Goal: Transaction & Acquisition: Purchase product/service

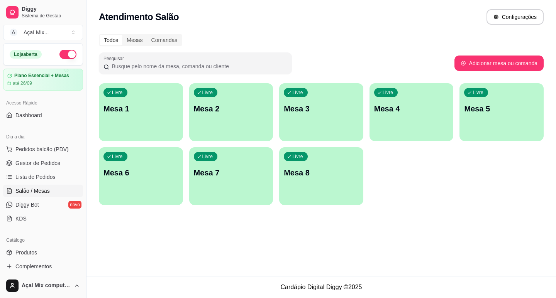
scroll to position [8, 0]
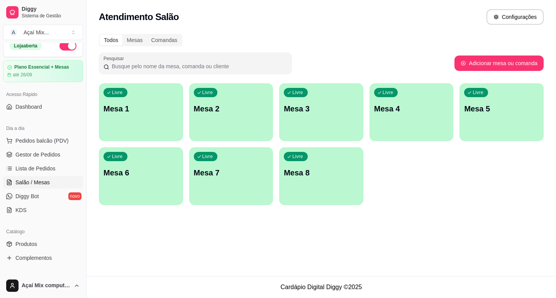
click at [149, 121] on div "Livre Mesa 1" at bounding box center [141, 107] width 84 height 49
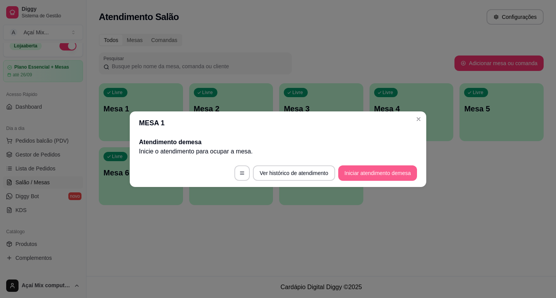
click at [371, 175] on button "Iniciar atendimento de mesa" at bounding box center [377, 173] width 79 height 15
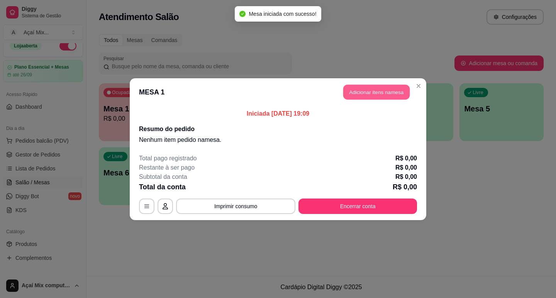
click at [386, 98] on button "Adicionar itens na mesa" at bounding box center [376, 91] width 66 height 15
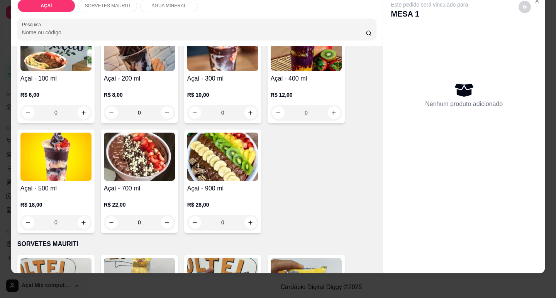
scroll to position [77, 0]
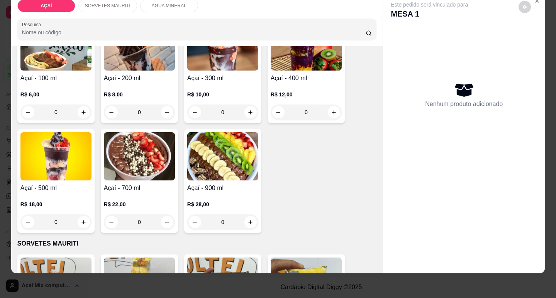
click at [57, 201] on p "R$ 18,00" at bounding box center [55, 205] width 71 height 8
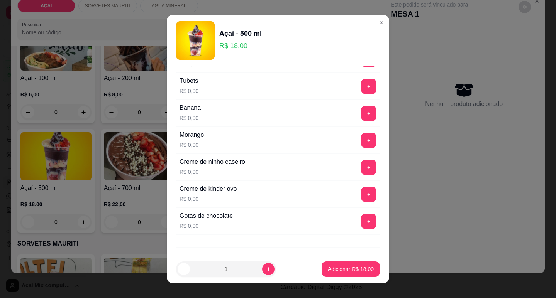
scroll to position [1004, 0]
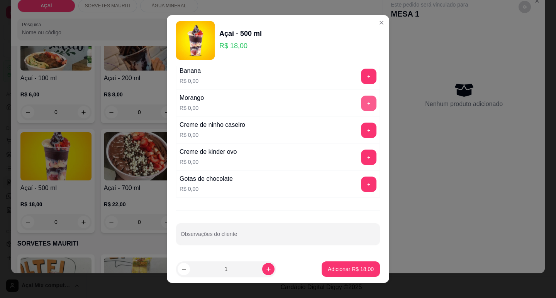
click at [361, 105] on button "+" at bounding box center [368, 103] width 15 height 15
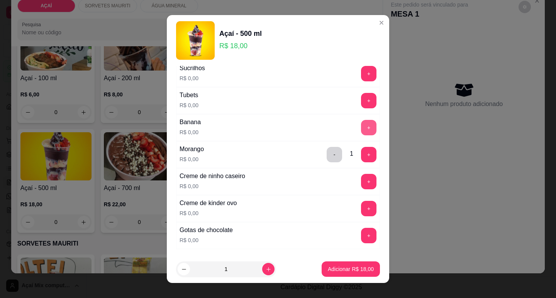
scroll to position [965, 0]
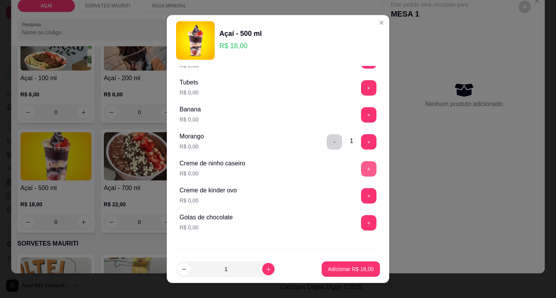
click at [361, 172] on button "+" at bounding box center [368, 168] width 15 height 15
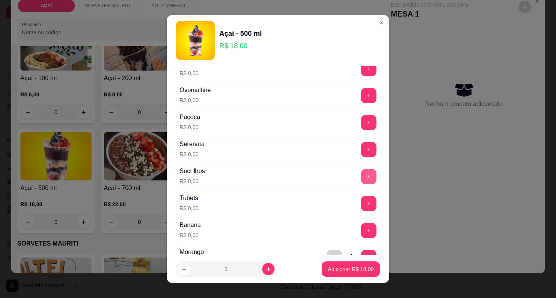
scroll to position [811, 0]
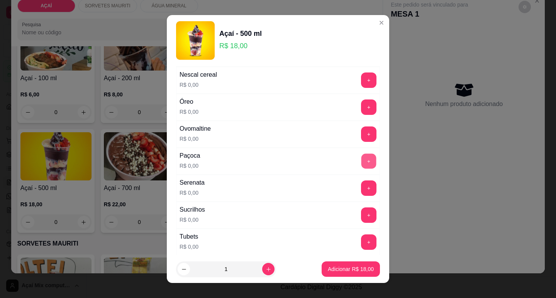
click at [361, 160] on button "+" at bounding box center [368, 161] width 15 height 15
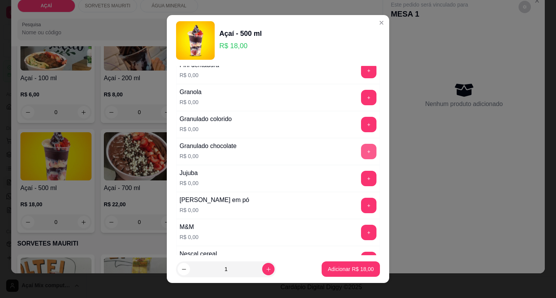
scroll to position [618, 0]
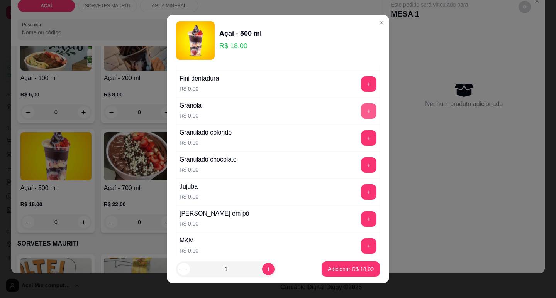
click at [361, 112] on button "+" at bounding box center [368, 110] width 15 height 15
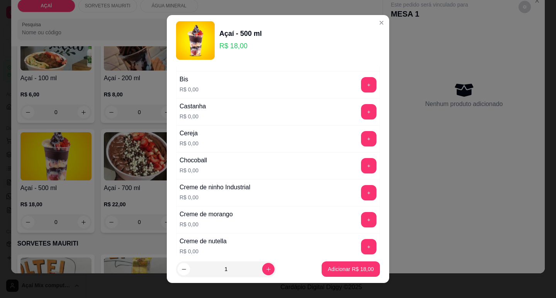
scroll to position [39, 0]
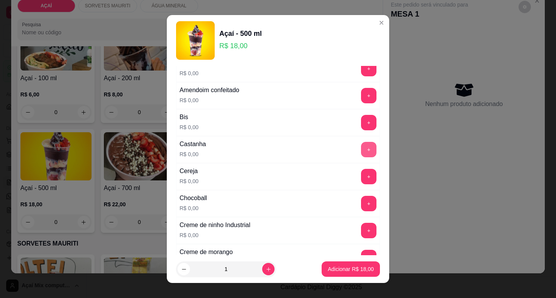
click at [361, 145] on button "+" at bounding box center [368, 149] width 15 height 15
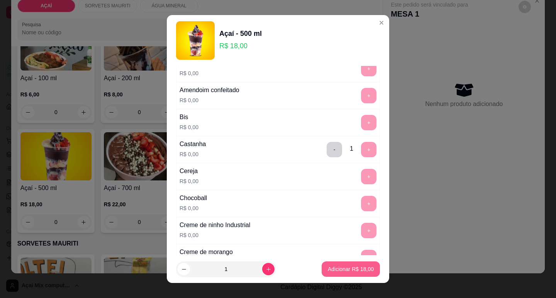
click at [342, 270] on p "Adicionar R$ 18,00" at bounding box center [351, 269] width 46 height 8
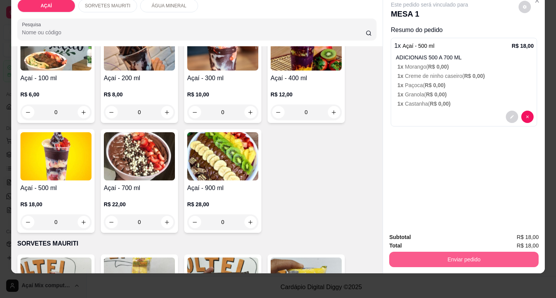
click at [407, 252] on button "Enviar pedido" at bounding box center [463, 259] width 149 height 15
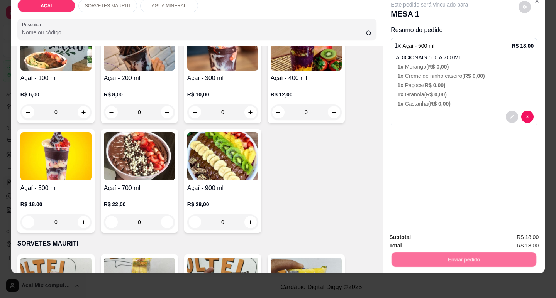
click at [417, 231] on button "Não registrar e enviar pedido" at bounding box center [438, 235] width 80 height 15
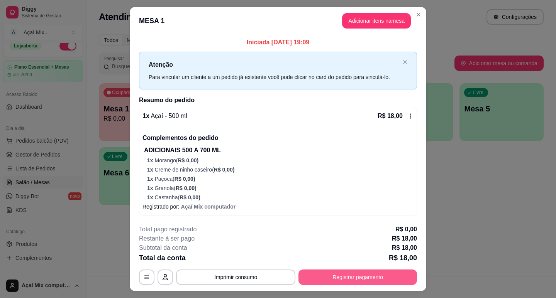
click at [326, 282] on button "Registrar pagamento" at bounding box center [357, 277] width 118 height 15
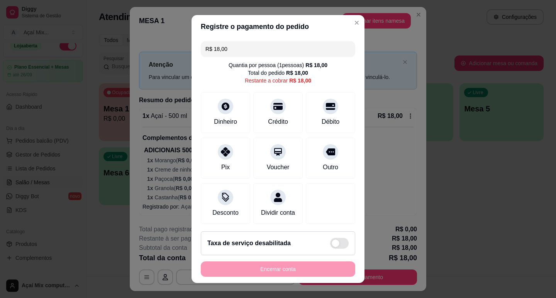
click at [216, 133] on div "R$ 18,00 Quantia por pessoa ( 1 pessoas) R$ 18,00 Total do pedido R$ 18,00 Rest…" at bounding box center [277, 131] width 173 height 187
click at [226, 150] on div at bounding box center [225, 149] width 17 height 17
type input "R$ 0,00"
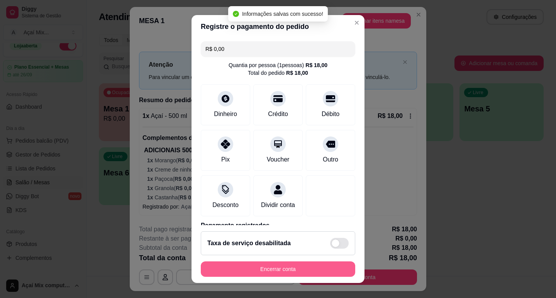
click at [301, 271] on button "Encerrar conta" at bounding box center [278, 269] width 154 height 15
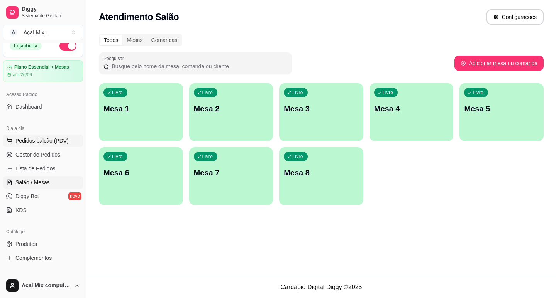
click at [32, 144] on span "Pedidos balcão (PDV)" at bounding box center [41, 141] width 53 height 8
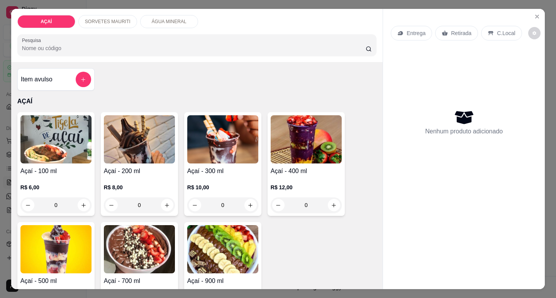
click at [275, 158] on img at bounding box center [305, 139] width 71 height 48
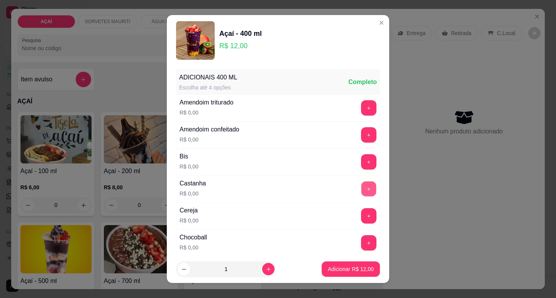
click at [361, 194] on button "+" at bounding box center [368, 188] width 15 height 15
click at [361, 109] on button "+" at bounding box center [368, 107] width 15 height 15
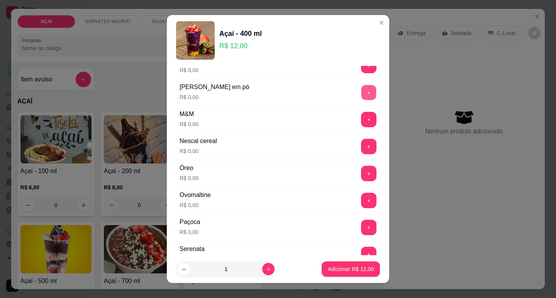
click at [361, 94] on button "+" at bounding box center [368, 92] width 15 height 15
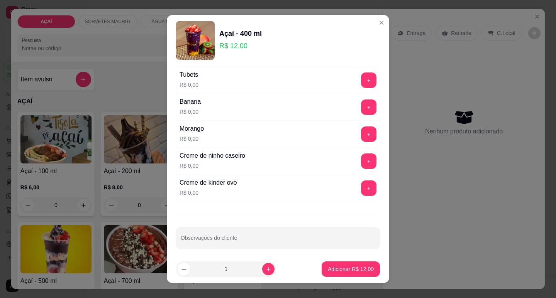
scroll to position [1003, 0]
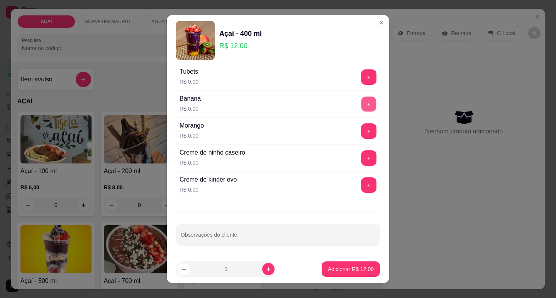
click at [361, 101] on button "+" at bounding box center [368, 103] width 15 height 15
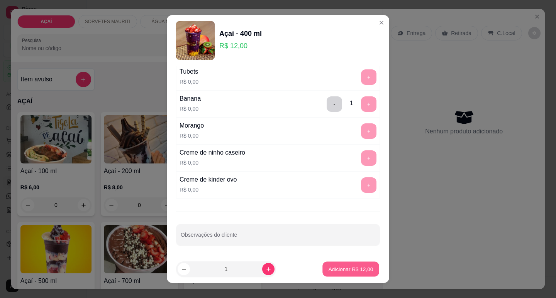
click at [328, 274] on button "Adicionar R$ 12,00" at bounding box center [350, 269] width 57 height 15
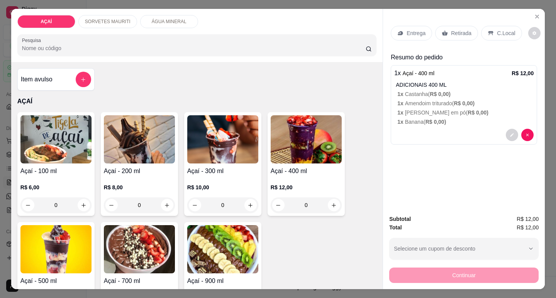
click at [421, 33] on p "Entrega" at bounding box center [415, 33] width 19 height 8
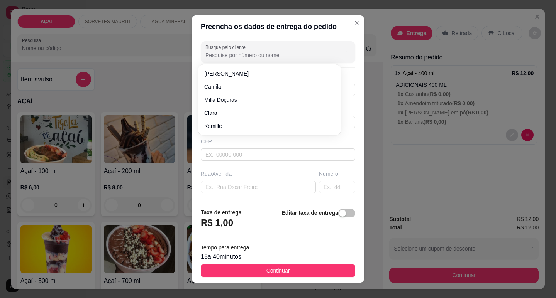
click at [256, 58] on input "Busque pelo cliente" at bounding box center [266, 55] width 123 height 8
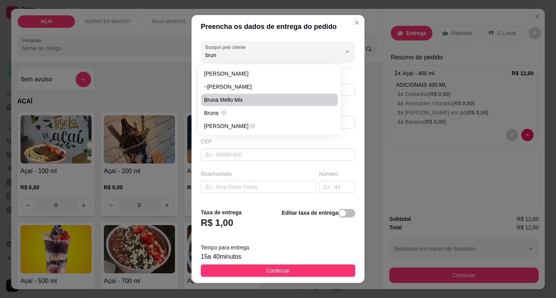
click at [277, 99] on span "Bruna Mello Mix" at bounding box center [265, 100] width 123 height 8
type input "Bruna Mello Mix"
type input "982021621"
type input "Bruna Mello Mix"
type input "5752000000000"
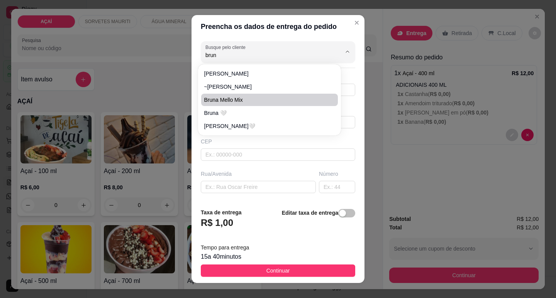
type input "Maravilha"
type input "Entrega na rua [GEOGRAPHIC_DATA] Na casa do jogo do bich0"
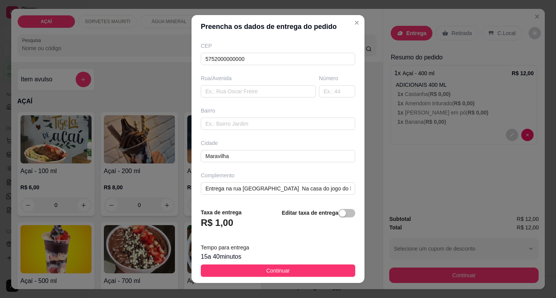
scroll to position [10, 0]
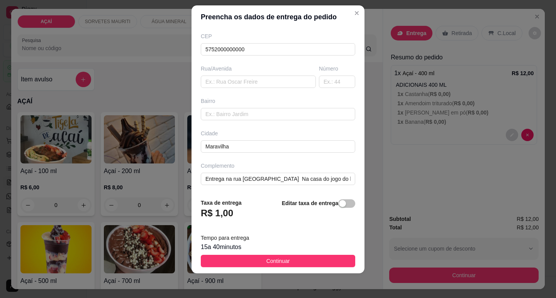
type input "Bruna Mello Mix"
click at [292, 255] on button "Continuar" at bounding box center [278, 261] width 154 height 12
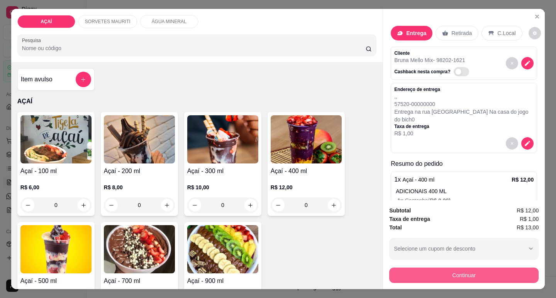
click at [410, 273] on button "Continuar" at bounding box center [463, 275] width 149 height 15
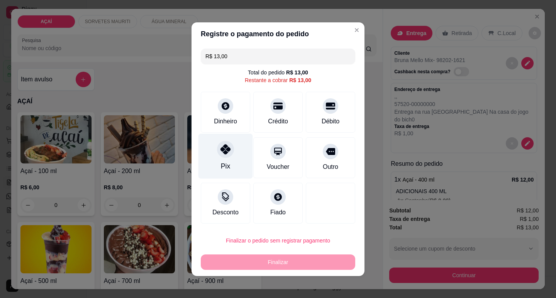
click at [221, 172] on div "Pix" at bounding box center [225, 155] width 54 height 45
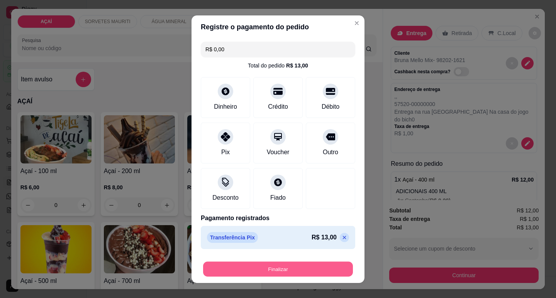
click at [263, 263] on button "Finalizar" at bounding box center [278, 269] width 150 height 15
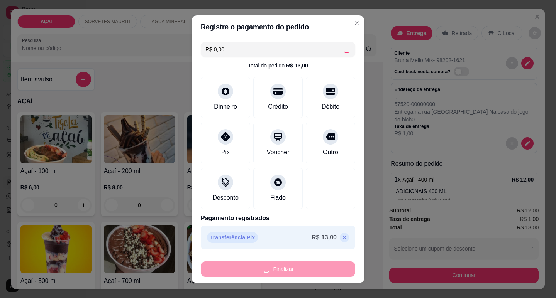
type input "-R$ 13,00"
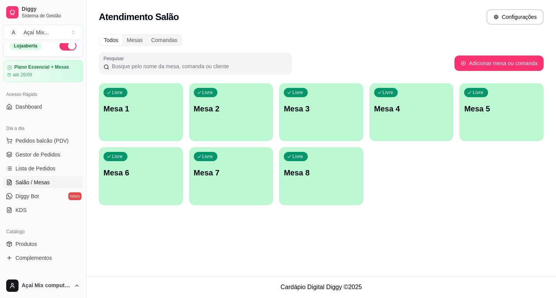
click at [134, 135] on div "button" at bounding box center [141, 136] width 84 height 9
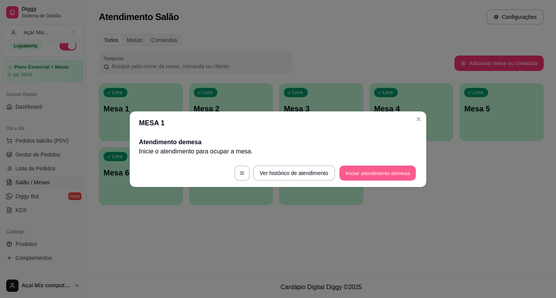
click at [345, 168] on button "Iniciar atendimento de mesa" at bounding box center [377, 173] width 76 height 15
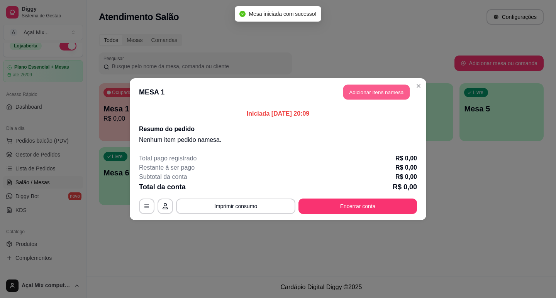
click at [376, 91] on button "Adicionar itens na mesa" at bounding box center [376, 91] width 66 height 15
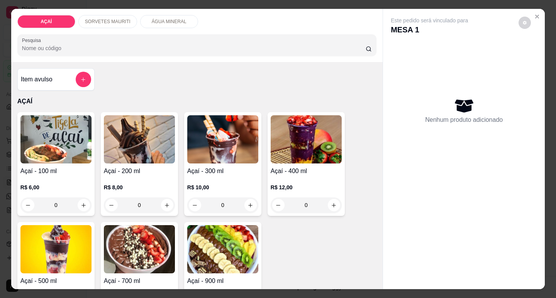
click at [292, 155] on img at bounding box center [305, 139] width 71 height 48
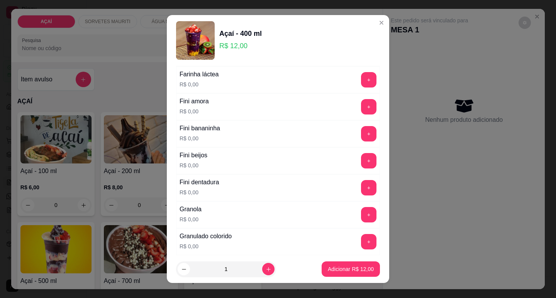
scroll to position [502, 0]
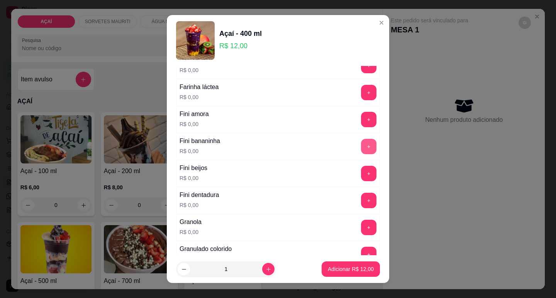
click at [361, 144] on button "+" at bounding box center [368, 146] width 15 height 15
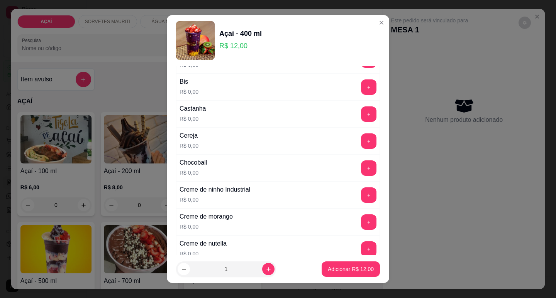
scroll to position [0, 0]
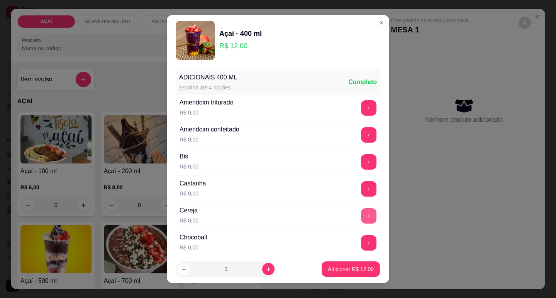
click at [361, 216] on button "+" at bounding box center [368, 215] width 15 height 15
click at [361, 244] on button "+" at bounding box center [368, 242] width 15 height 15
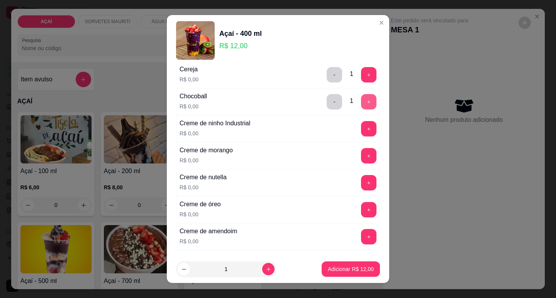
scroll to position [154, 0]
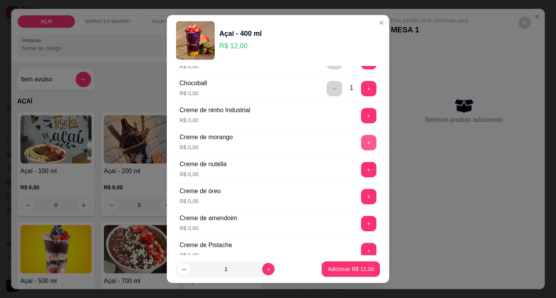
click at [361, 148] on button "+" at bounding box center [368, 142] width 15 height 15
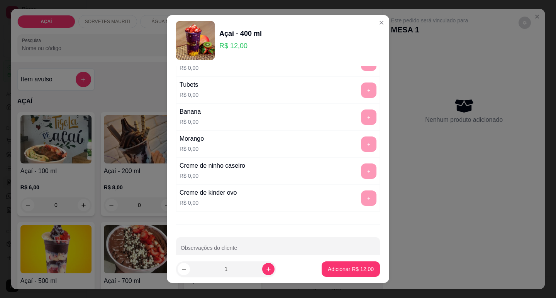
scroll to position [1004, 0]
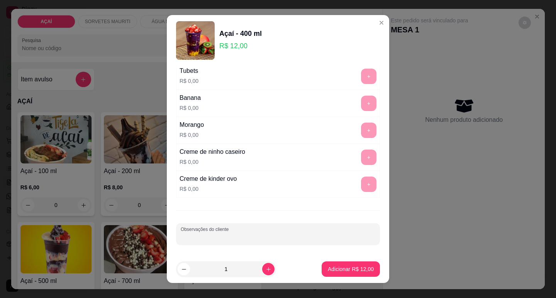
click at [275, 237] on input "Observações do cliente" at bounding box center [278, 237] width 194 height 8
type input "calda der kiwi fine beijpo"
click at [348, 260] on footer "1 Adicionar R$ 12,00" at bounding box center [278, 269] width 222 height 28
click at [348, 261] on footer "1 Adicionar R$ 12,00" at bounding box center [278, 269] width 222 height 28
click at [345, 262] on button "Adicionar R$ 12,00" at bounding box center [350, 269] width 58 height 15
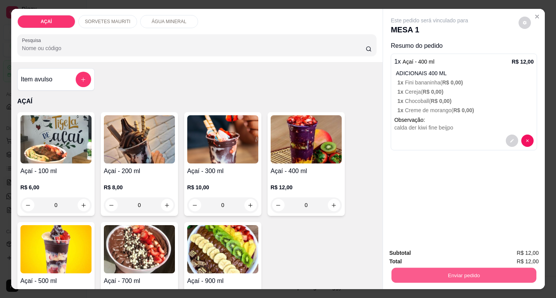
click at [421, 276] on button "Enviar pedido" at bounding box center [463, 275] width 145 height 15
click at [428, 258] on button "Não registrar e enviar pedido" at bounding box center [438, 253] width 80 height 15
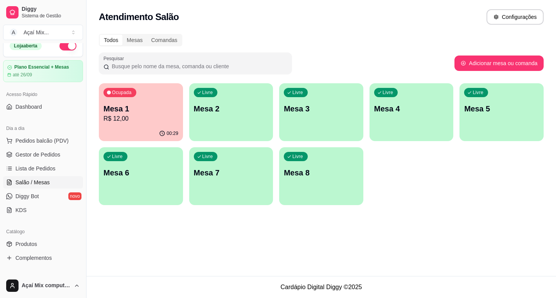
click at [238, 125] on div "Livre Mesa 2" at bounding box center [231, 107] width 84 height 49
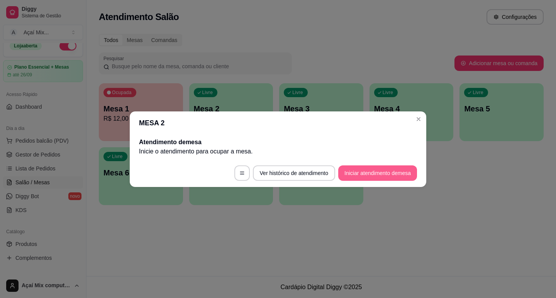
click at [385, 177] on button "Iniciar atendimento de mesa" at bounding box center [377, 173] width 79 height 15
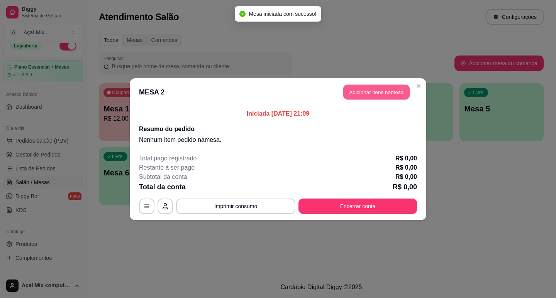
click at [366, 90] on button "Adicionar itens na mesa" at bounding box center [376, 91] width 66 height 15
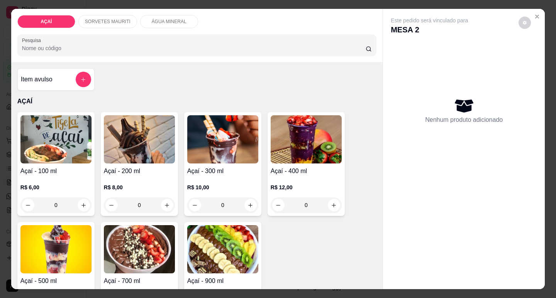
click at [139, 186] on p "R$ 8,00" at bounding box center [139, 188] width 71 height 8
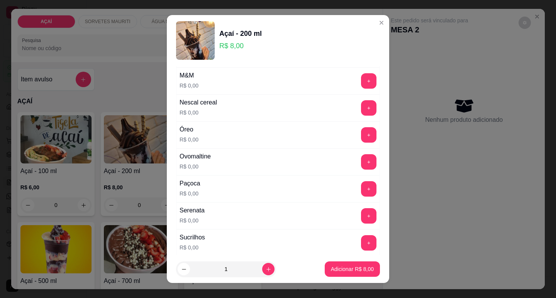
scroll to position [964, 0]
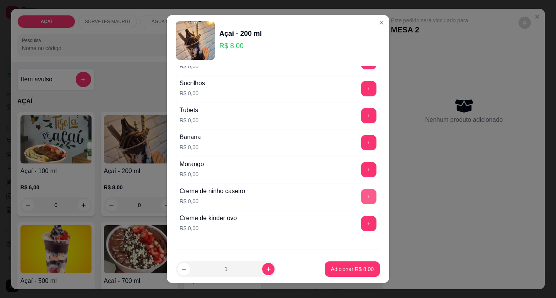
click at [361, 196] on button "+" at bounding box center [368, 196] width 15 height 15
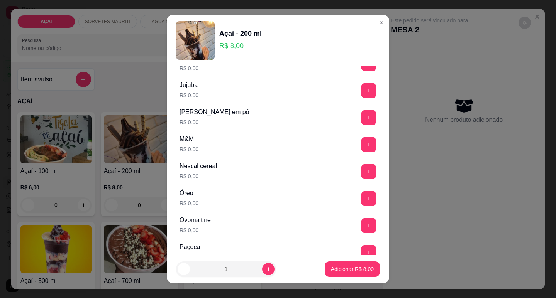
scroll to position [733, 0]
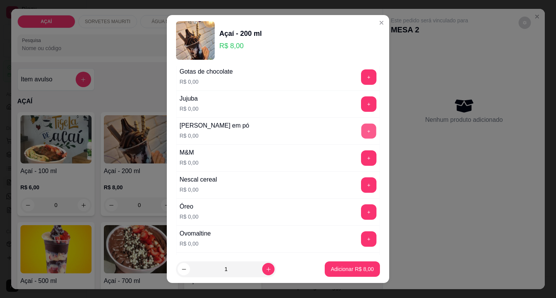
click at [361, 130] on button "+" at bounding box center [368, 130] width 15 height 15
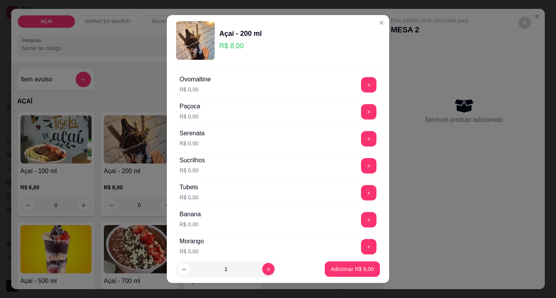
scroll to position [926, 0]
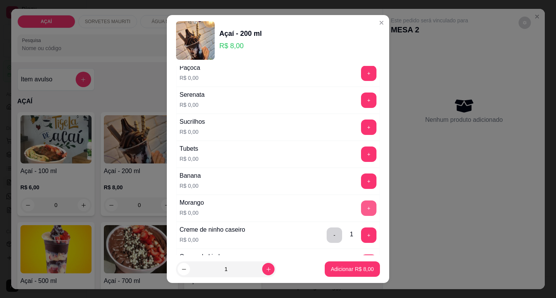
click at [361, 203] on button "+" at bounding box center [368, 208] width 15 height 15
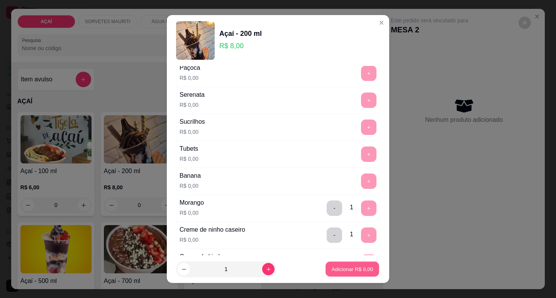
click at [351, 269] on p "Adicionar R$ 8,00" at bounding box center [352, 269] width 42 height 7
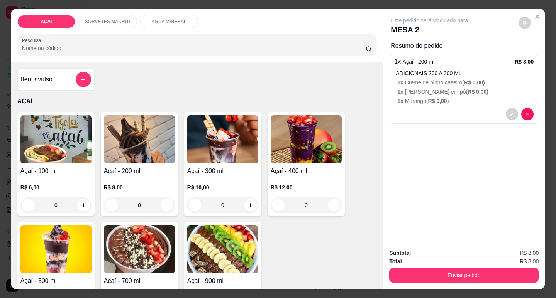
click at [158, 178] on div "R$ 8,00 0" at bounding box center [139, 194] width 71 height 37
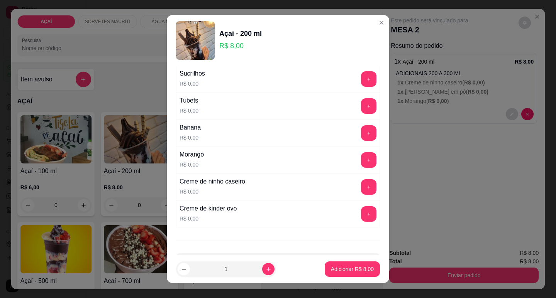
scroll to position [966, 0]
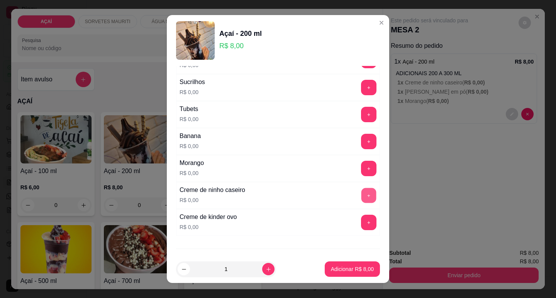
click at [361, 194] on button "+" at bounding box center [368, 195] width 15 height 15
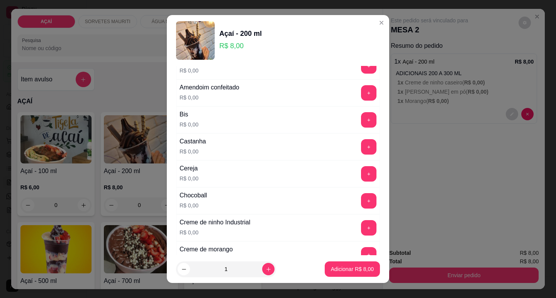
scroll to position [40, 0]
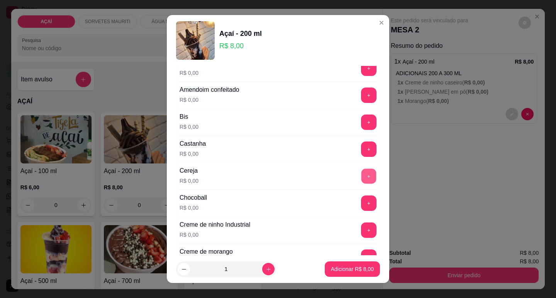
click at [361, 171] on button "+" at bounding box center [368, 176] width 15 height 15
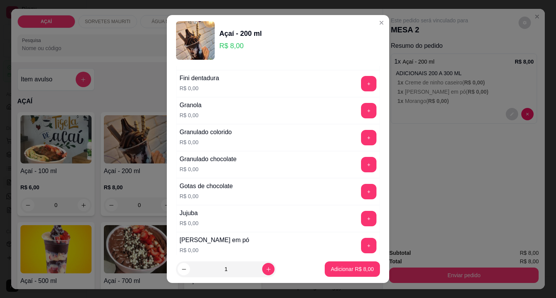
scroll to position [696, 0]
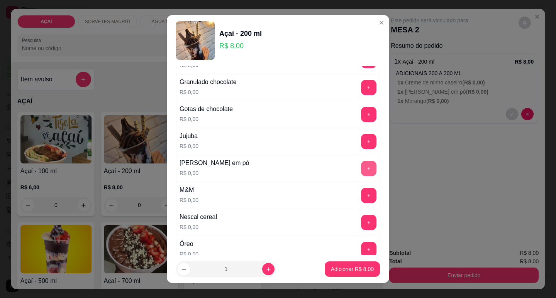
click at [361, 164] on button "+" at bounding box center [368, 168] width 15 height 15
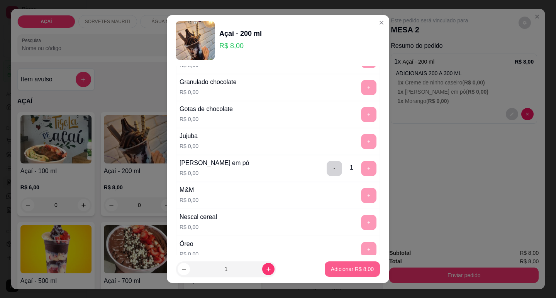
click at [334, 269] on p "Adicionar R$ 8,00" at bounding box center [352, 269] width 43 height 8
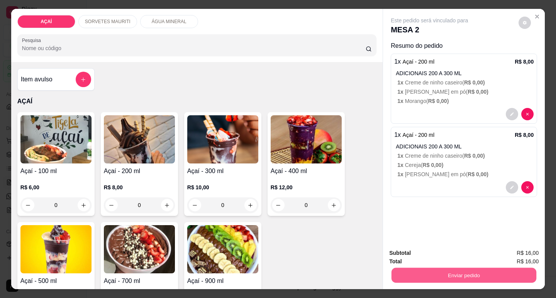
click at [437, 276] on button "Enviar pedido" at bounding box center [463, 275] width 145 height 15
click at [437, 257] on button "Não registrar e enviar pedido" at bounding box center [438, 253] width 78 height 14
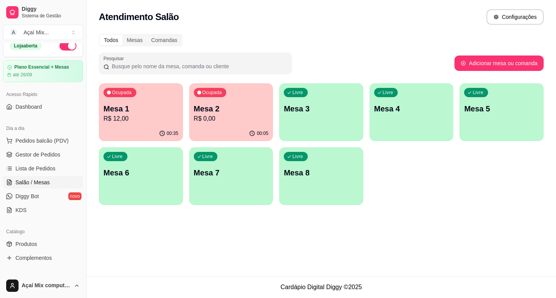
click at [252, 119] on p "R$ 0,00" at bounding box center [231, 118] width 75 height 9
click at [348, 134] on div "button" at bounding box center [321, 136] width 84 height 9
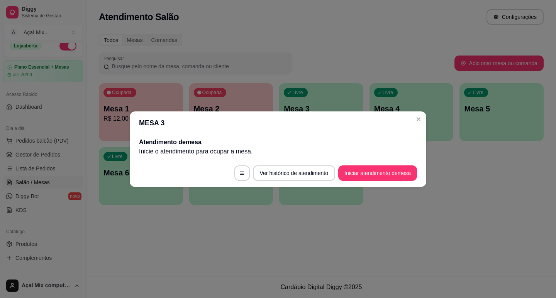
click at [399, 181] on footer "Ver histórico de atendimento Iniciar atendimento de mesa" at bounding box center [278, 173] width 296 height 28
click at [394, 179] on button "Iniciar atendimento de mesa" at bounding box center [377, 173] width 76 height 15
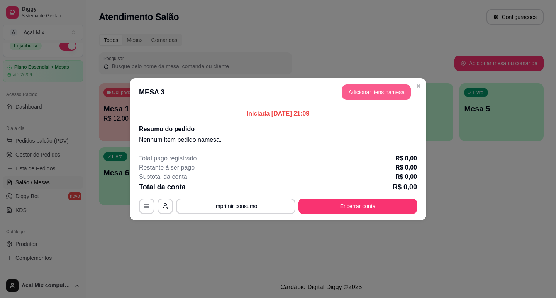
click at [384, 96] on button "Adicionar itens na mesa" at bounding box center [376, 91] width 69 height 15
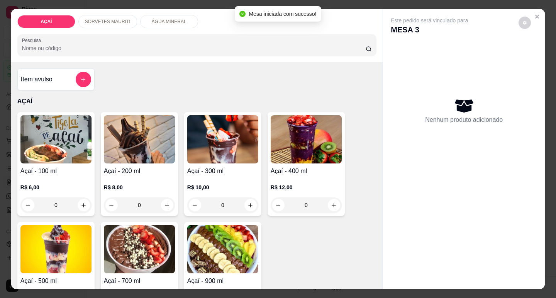
click at [227, 155] on img at bounding box center [222, 139] width 71 height 48
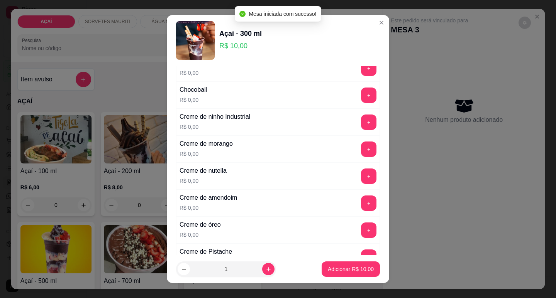
scroll to position [154, 0]
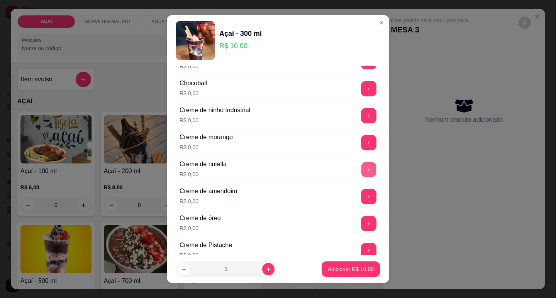
click at [361, 171] on button "+" at bounding box center [368, 169] width 15 height 15
click at [361, 147] on button "+" at bounding box center [368, 142] width 15 height 15
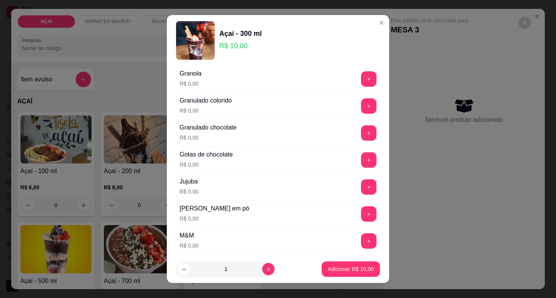
scroll to position [656, 0]
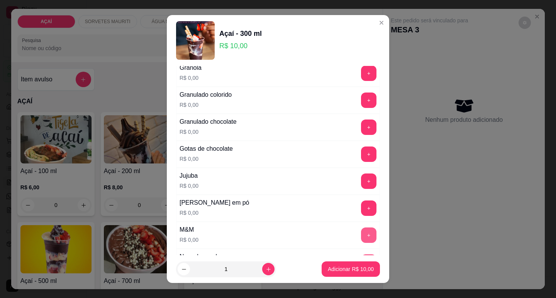
click at [361, 231] on button "+" at bounding box center [368, 235] width 15 height 15
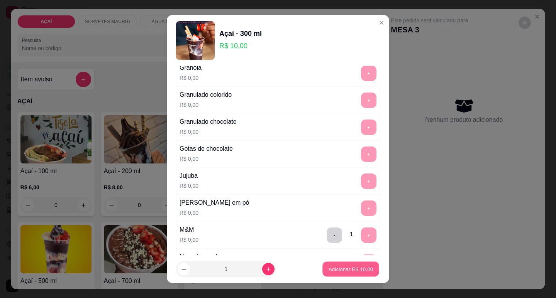
click at [359, 262] on button "Adicionar R$ 10,00" at bounding box center [350, 269] width 57 height 15
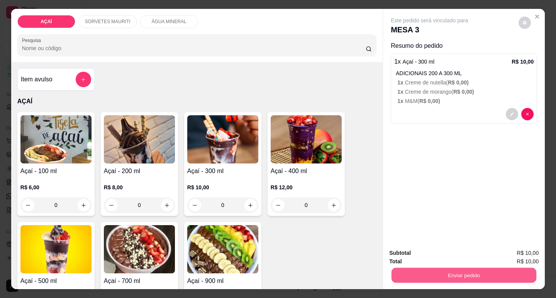
click at [407, 268] on button "Enviar pedido" at bounding box center [463, 275] width 145 height 15
click at [424, 251] on button "Não registrar e enviar pedido" at bounding box center [438, 253] width 80 height 15
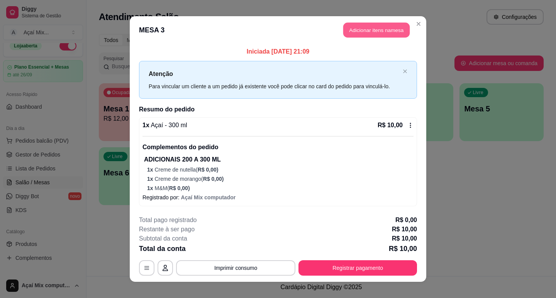
click at [357, 35] on button "Adicionar itens na mesa" at bounding box center [376, 30] width 66 height 15
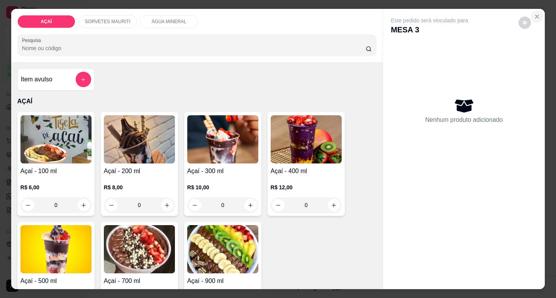
click at [535, 15] on icon "Close" at bounding box center [536, 16] width 3 height 3
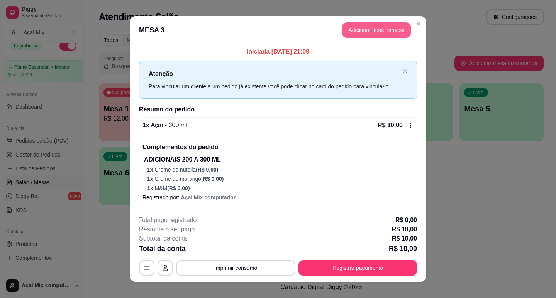
click at [376, 26] on button "Adicionar itens na mesa" at bounding box center [376, 29] width 69 height 15
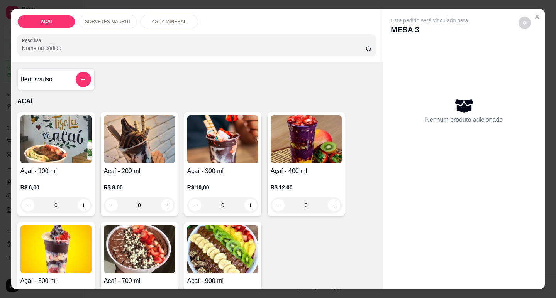
click at [318, 149] on img at bounding box center [305, 139] width 71 height 48
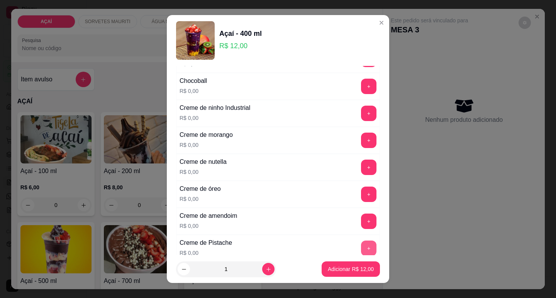
scroll to position [154, 0]
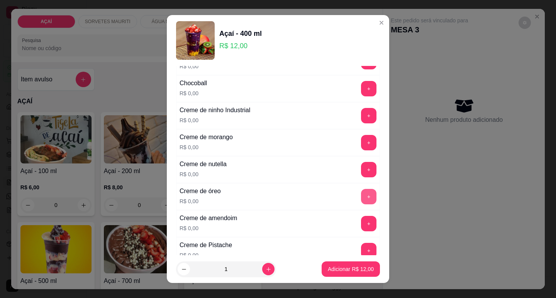
click at [361, 198] on button "+" at bounding box center [368, 196] width 15 height 15
click at [361, 174] on button "+" at bounding box center [368, 169] width 15 height 15
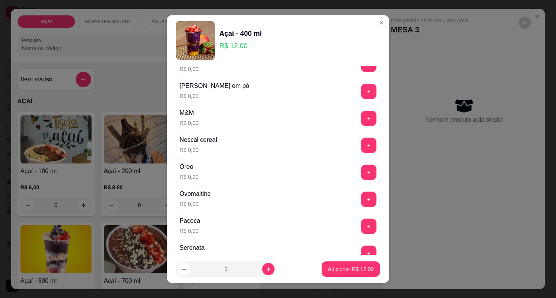
scroll to position [734, 0]
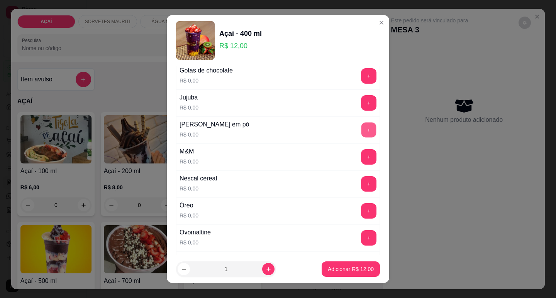
click at [361, 133] on button "+" at bounding box center [368, 129] width 15 height 15
click at [361, 162] on button "+" at bounding box center [368, 156] width 15 height 15
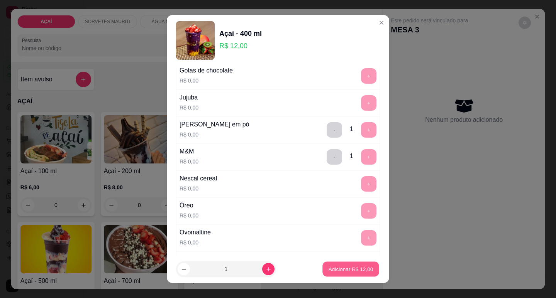
click at [328, 268] on p "Adicionar R$ 12,00" at bounding box center [350, 269] width 45 height 7
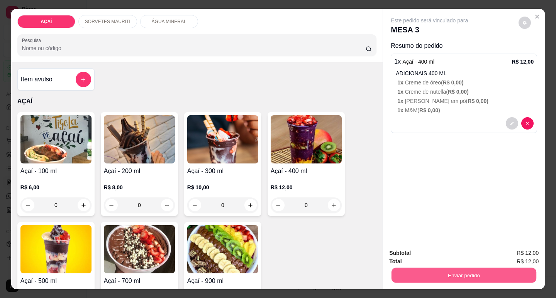
click at [402, 268] on button "Enviar pedido" at bounding box center [463, 275] width 145 height 15
click at [405, 256] on button "Não registrar e enviar pedido" at bounding box center [438, 253] width 80 height 15
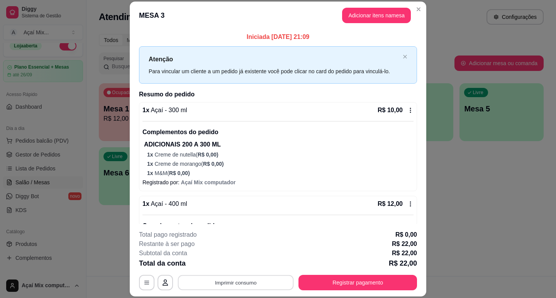
click at [253, 283] on button "Imprimir consumo" at bounding box center [236, 282] width 116 height 15
click at [246, 265] on button "Impressora" at bounding box center [235, 265] width 56 height 12
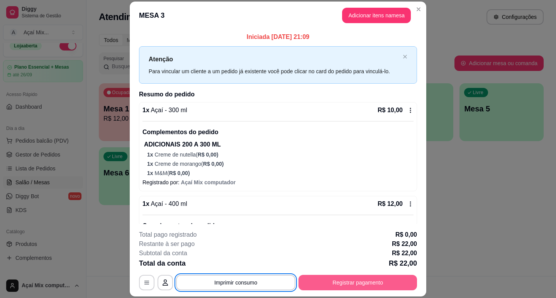
click at [354, 279] on button "Registrar pagamento" at bounding box center [357, 282] width 118 height 15
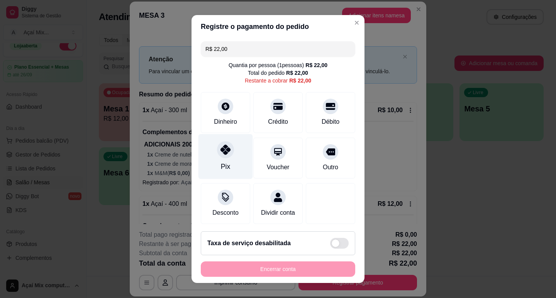
click at [227, 157] on div "Pix" at bounding box center [225, 156] width 54 height 45
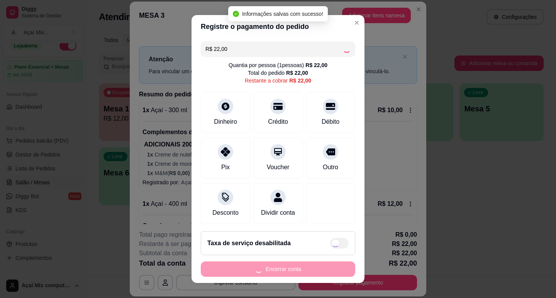
type input "R$ 0,00"
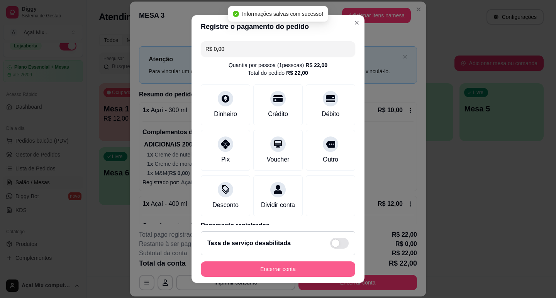
click at [302, 270] on button "Encerrar conta" at bounding box center [278, 269] width 154 height 15
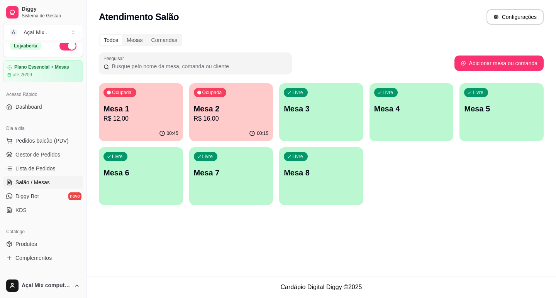
click at [175, 112] on p "Mesa 1" at bounding box center [140, 108] width 75 height 11
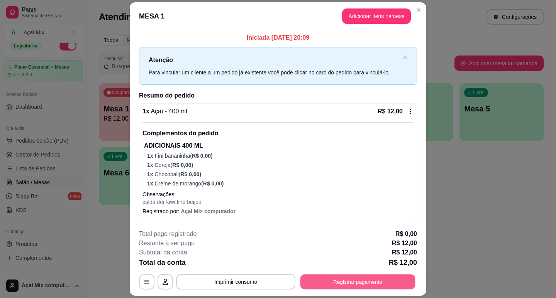
click at [345, 279] on button "Registrar pagamento" at bounding box center [357, 281] width 115 height 15
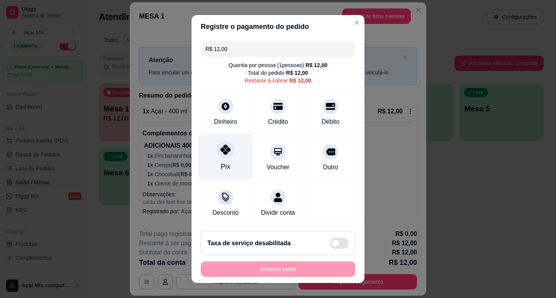
click at [221, 168] on div "Pix" at bounding box center [225, 167] width 9 height 10
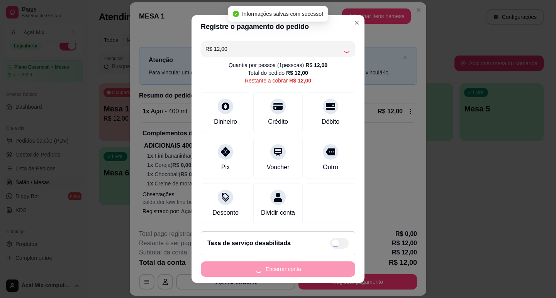
type input "R$ 0,00"
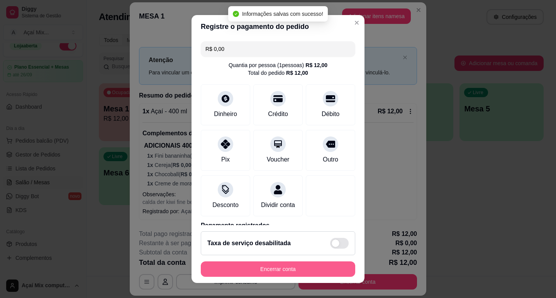
click at [299, 269] on button "Encerrar conta" at bounding box center [278, 269] width 154 height 15
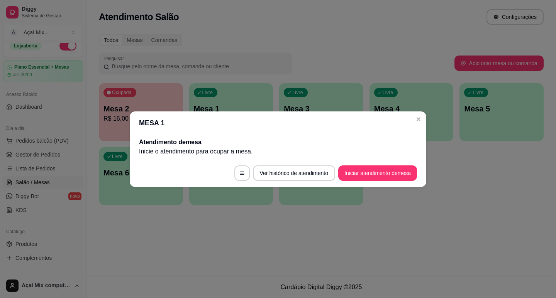
drag, startPoint x: 258, startPoint y: 249, endPoint x: 228, endPoint y: 226, distance: 37.1
click at [228, 226] on div "Atendimento Salão Configurações Todos Mesas Comandas Pesquisar Adicionar mesa o…" at bounding box center [320, 138] width 469 height 276
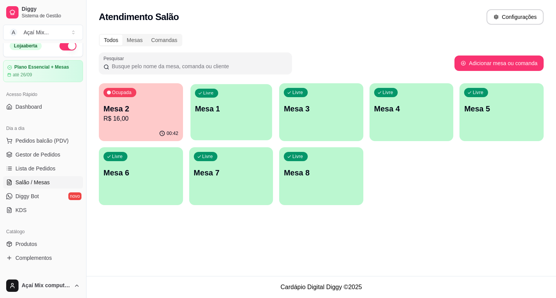
click at [220, 119] on div "Livre Mesa 1" at bounding box center [230, 107] width 81 height 47
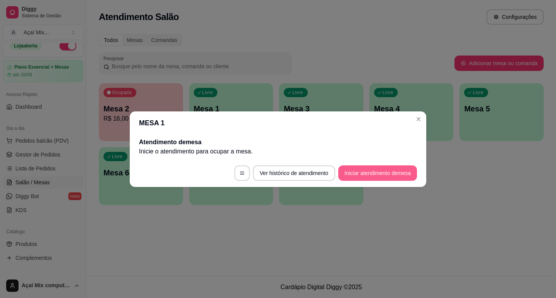
click at [361, 167] on button "Iniciar atendimento de mesa" at bounding box center [377, 173] width 79 height 15
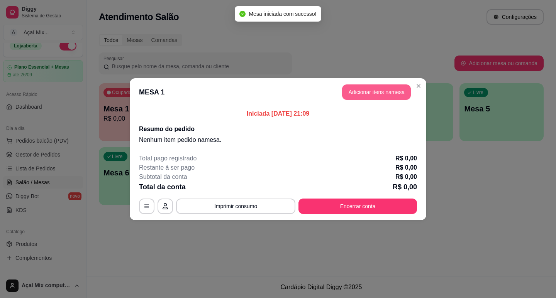
click at [388, 98] on button "Adicionar itens na mesa" at bounding box center [376, 91] width 69 height 15
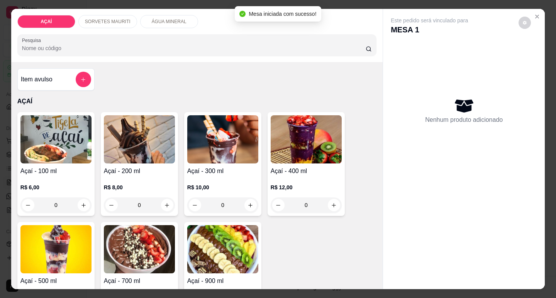
click at [36, 186] on p "R$ 6,00" at bounding box center [55, 188] width 71 height 8
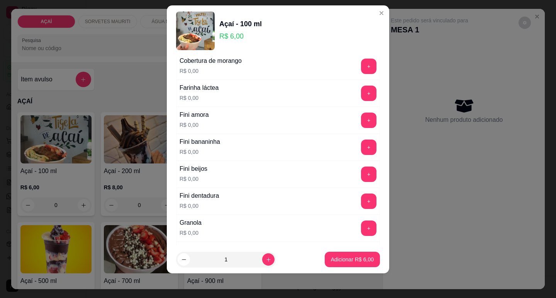
scroll to position [502, 0]
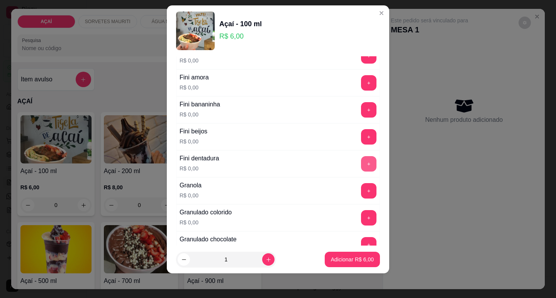
click at [361, 159] on button "+" at bounding box center [368, 163] width 15 height 15
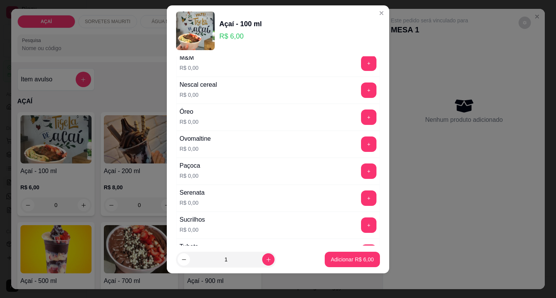
scroll to position [810, 0]
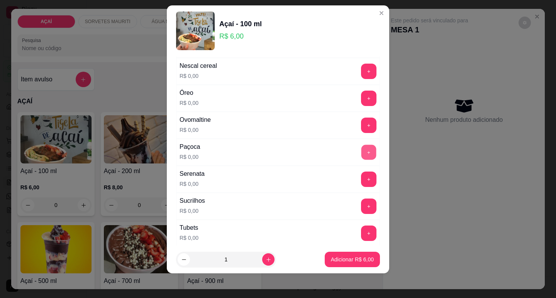
click at [361, 154] on button "+" at bounding box center [368, 152] width 15 height 15
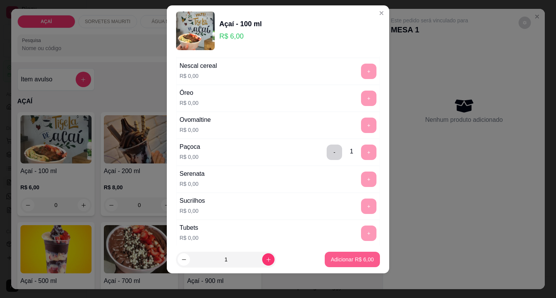
click at [326, 255] on button "Adicionar R$ 6,00" at bounding box center [351, 259] width 55 height 15
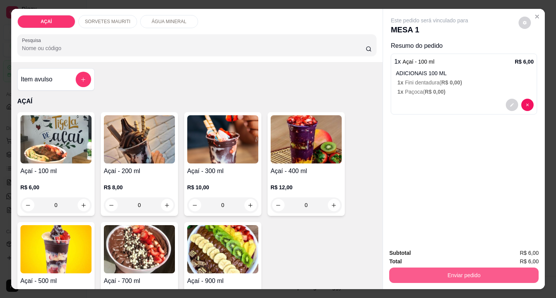
click at [405, 268] on button "Enviar pedido" at bounding box center [463, 275] width 149 height 15
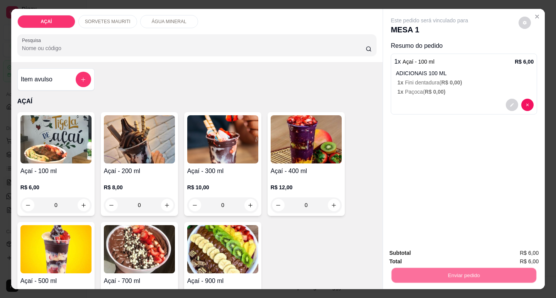
click at [427, 250] on button "Não registrar e enviar pedido" at bounding box center [438, 253] width 78 height 14
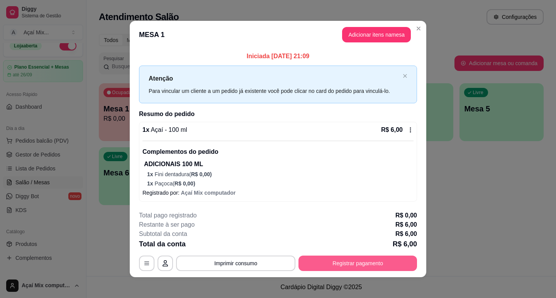
click at [345, 258] on button "Registrar pagamento" at bounding box center [357, 263] width 118 height 15
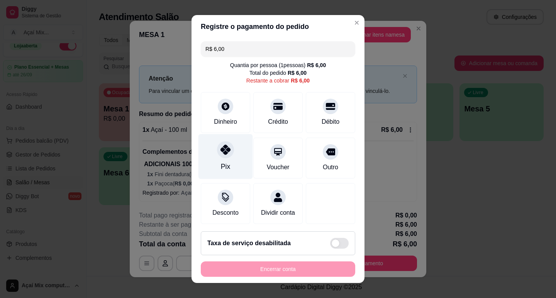
drag, startPoint x: 218, startPoint y: 164, endPoint x: 238, endPoint y: 172, distance: 21.8
click at [221, 164] on div "Pix" at bounding box center [225, 167] width 9 height 10
type input "R$ 0,00"
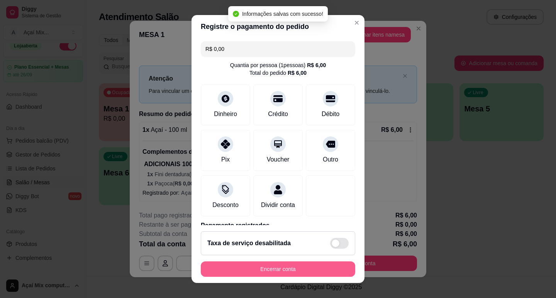
click at [321, 272] on button "Encerrar conta" at bounding box center [278, 269] width 154 height 15
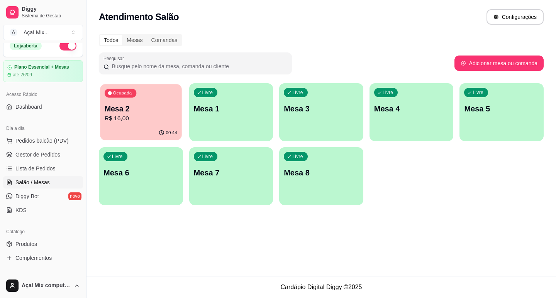
click at [149, 109] on p "Mesa 2" at bounding box center [141, 109] width 73 height 10
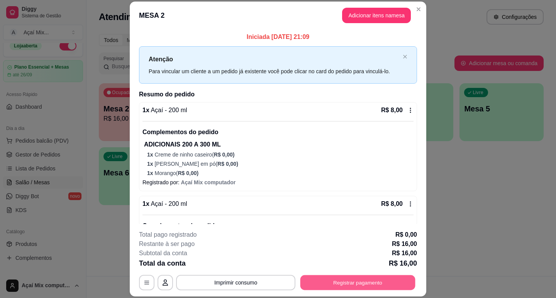
click at [338, 287] on button "Registrar pagamento" at bounding box center [357, 282] width 115 height 15
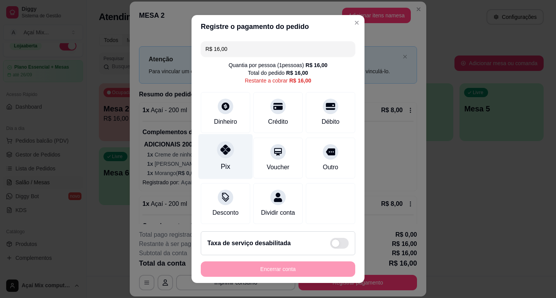
click at [211, 162] on div "Pix" at bounding box center [225, 156] width 54 height 45
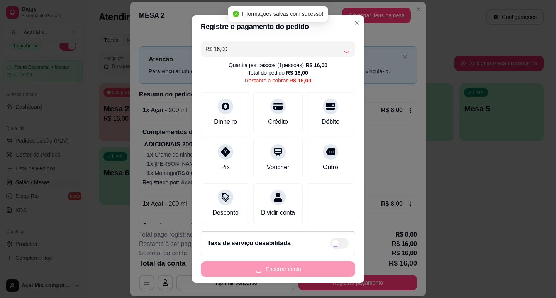
type input "R$ 0,00"
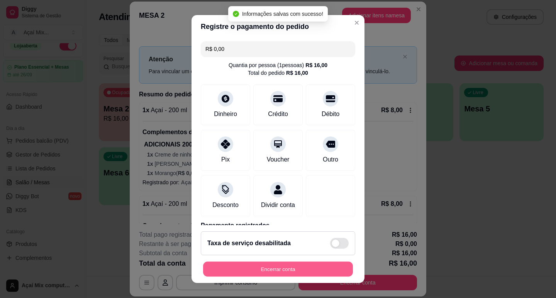
click at [285, 268] on button "Encerrar conta" at bounding box center [278, 269] width 150 height 15
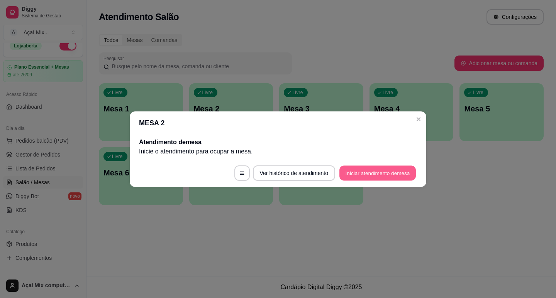
click at [369, 178] on button "Iniciar atendimento de mesa" at bounding box center [377, 173] width 76 height 15
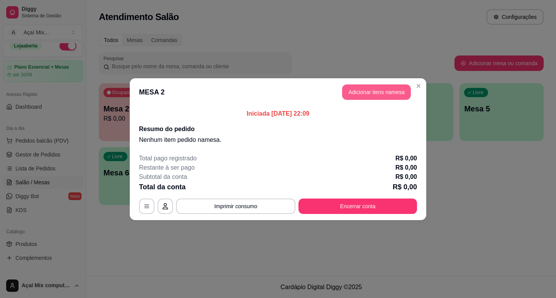
click at [363, 98] on button "Adicionar itens na mesa" at bounding box center [376, 91] width 69 height 15
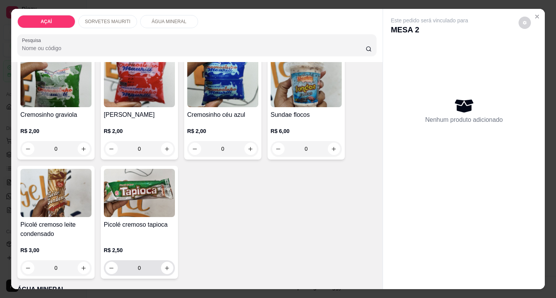
scroll to position [424, 0]
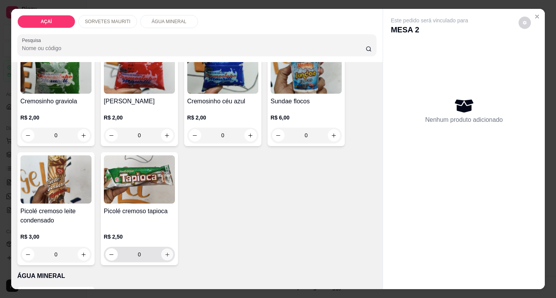
click at [162, 256] on button "increase-product-quantity" at bounding box center [167, 255] width 12 height 12
type input "1"
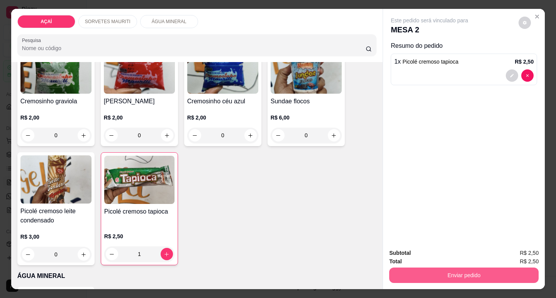
click at [472, 272] on button "Enviar pedido" at bounding box center [463, 275] width 149 height 15
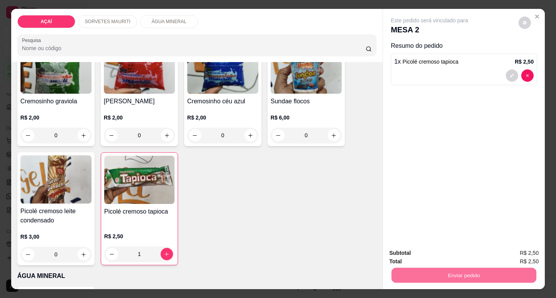
click at [456, 259] on button "Não registrar e enviar pedido" at bounding box center [438, 253] width 78 height 14
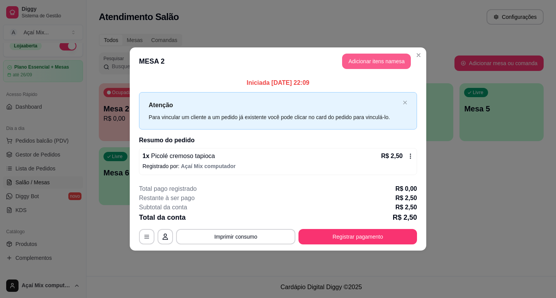
click at [388, 66] on button "Adicionar itens na mesa" at bounding box center [376, 61] width 69 height 15
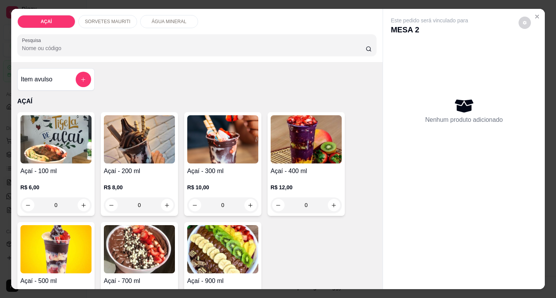
click at [46, 204] on div "0" at bounding box center [55, 205] width 71 height 15
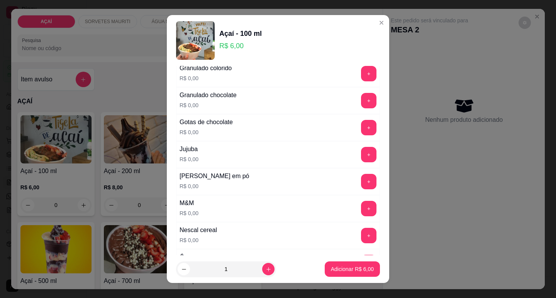
scroll to position [656, 0]
click at [361, 177] on button "+" at bounding box center [368, 181] width 15 height 15
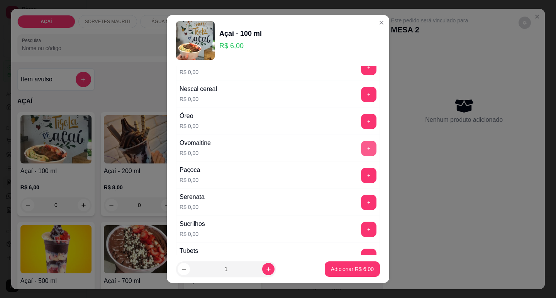
scroll to position [810, 0]
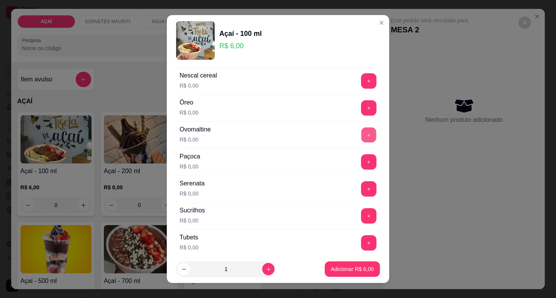
click at [361, 132] on button "+" at bounding box center [368, 134] width 15 height 15
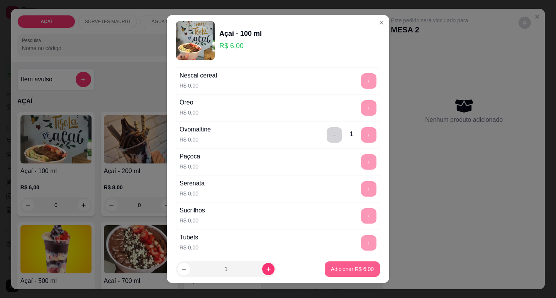
click at [357, 265] on button "Adicionar R$ 6,00" at bounding box center [351, 269] width 55 height 15
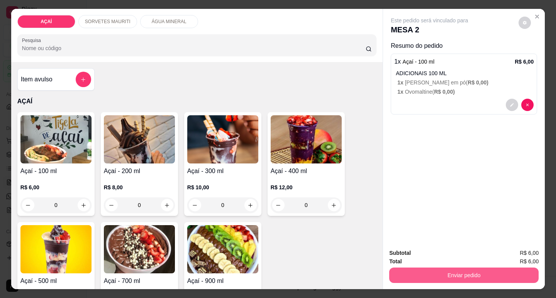
click at [426, 270] on button "Enviar pedido" at bounding box center [463, 275] width 149 height 15
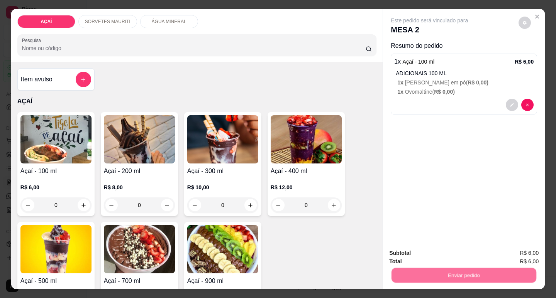
click at [425, 259] on button "Não registrar e enviar pedido" at bounding box center [438, 253] width 78 height 14
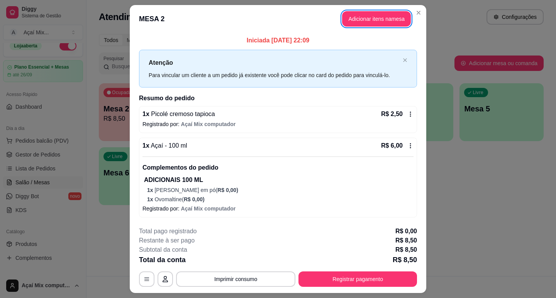
click at [385, 270] on div "**********" at bounding box center [278, 257] width 278 height 60
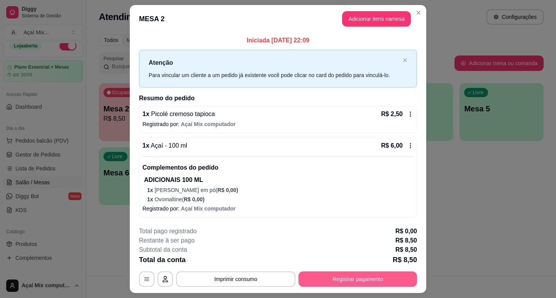
click at [386, 274] on button "Registrar pagamento" at bounding box center [357, 279] width 118 height 15
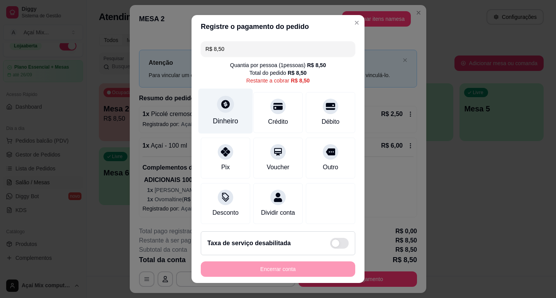
click at [202, 102] on div "Dinheiro" at bounding box center [225, 110] width 54 height 45
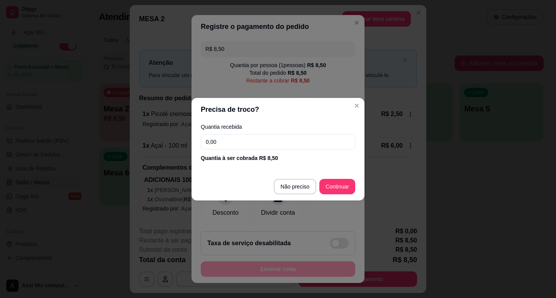
click at [232, 141] on input "0,00" at bounding box center [278, 141] width 154 height 15
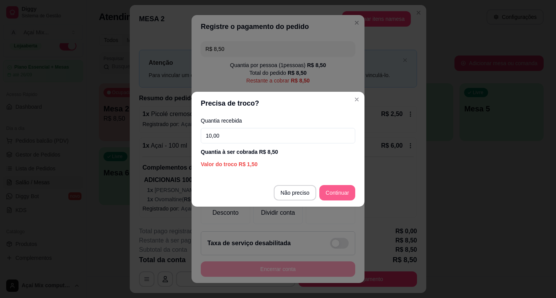
type input "10,00"
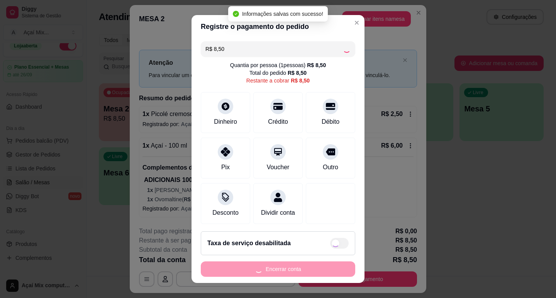
type input "R$ 0,00"
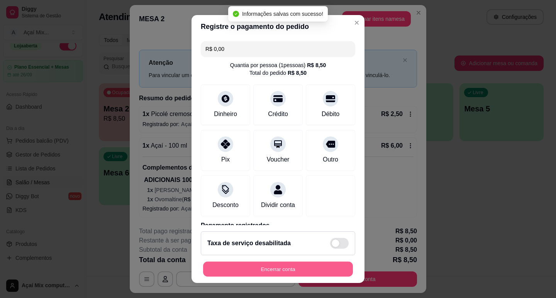
click at [317, 270] on button "Encerrar conta" at bounding box center [278, 269] width 150 height 15
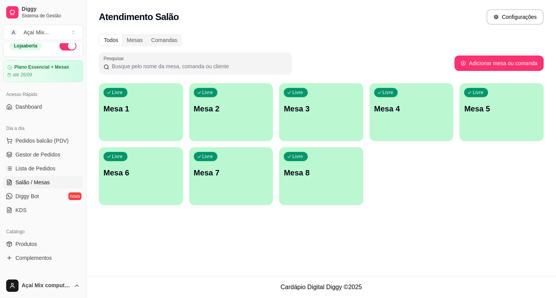
drag, startPoint x: 304, startPoint y: 71, endPoint x: 291, endPoint y: 22, distance: 49.9
click at [301, 29] on div "Atendimento Salão Configurações Todos Mesas Comandas Pesquisar Adicionar mesa o…" at bounding box center [320, 138] width 469 height 276
drag, startPoint x: 178, startPoint y: 39, endPoint x: 221, endPoint y: 0, distance: 57.6
click at [221, 0] on div "Atendimento Salão Configurações" at bounding box center [320, 14] width 469 height 29
click at [228, 0] on html "Diggy Sistema de Gestão A Açaí Mix ... Loja aberta Plano Essencial + Mesas até …" at bounding box center [278, 149] width 556 height 298
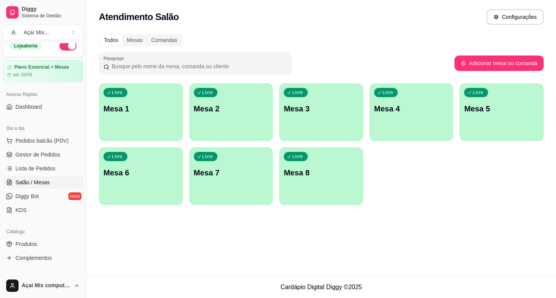
click at [177, 17] on div "Atendimento Salão Configurações" at bounding box center [321, 16] width 444 height 15
